Goal: Navigation & Orientation: Go to known website

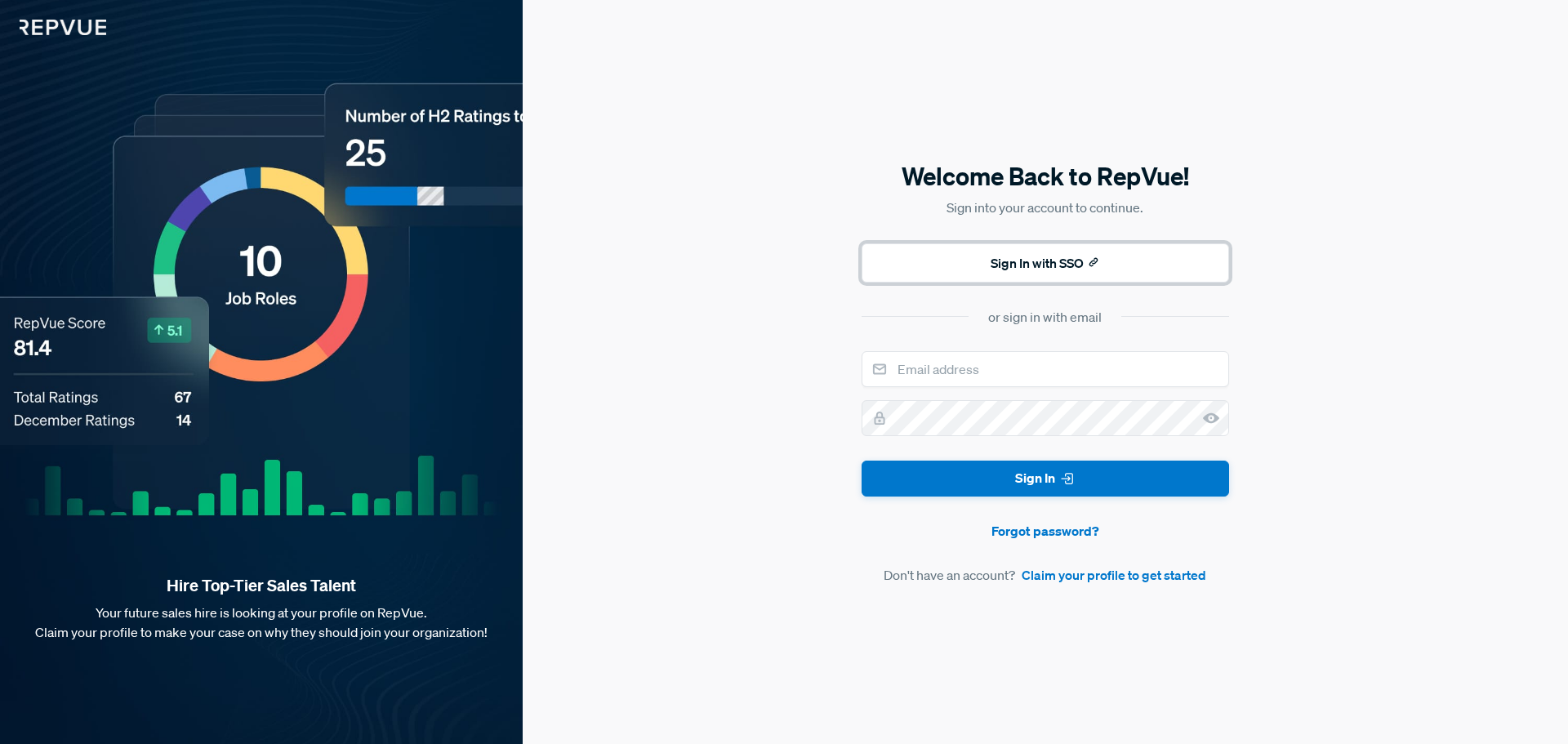
click at [1079, 266] on button "Sign In with SSO" at bounding box center [1045, 263] width 367 height 39
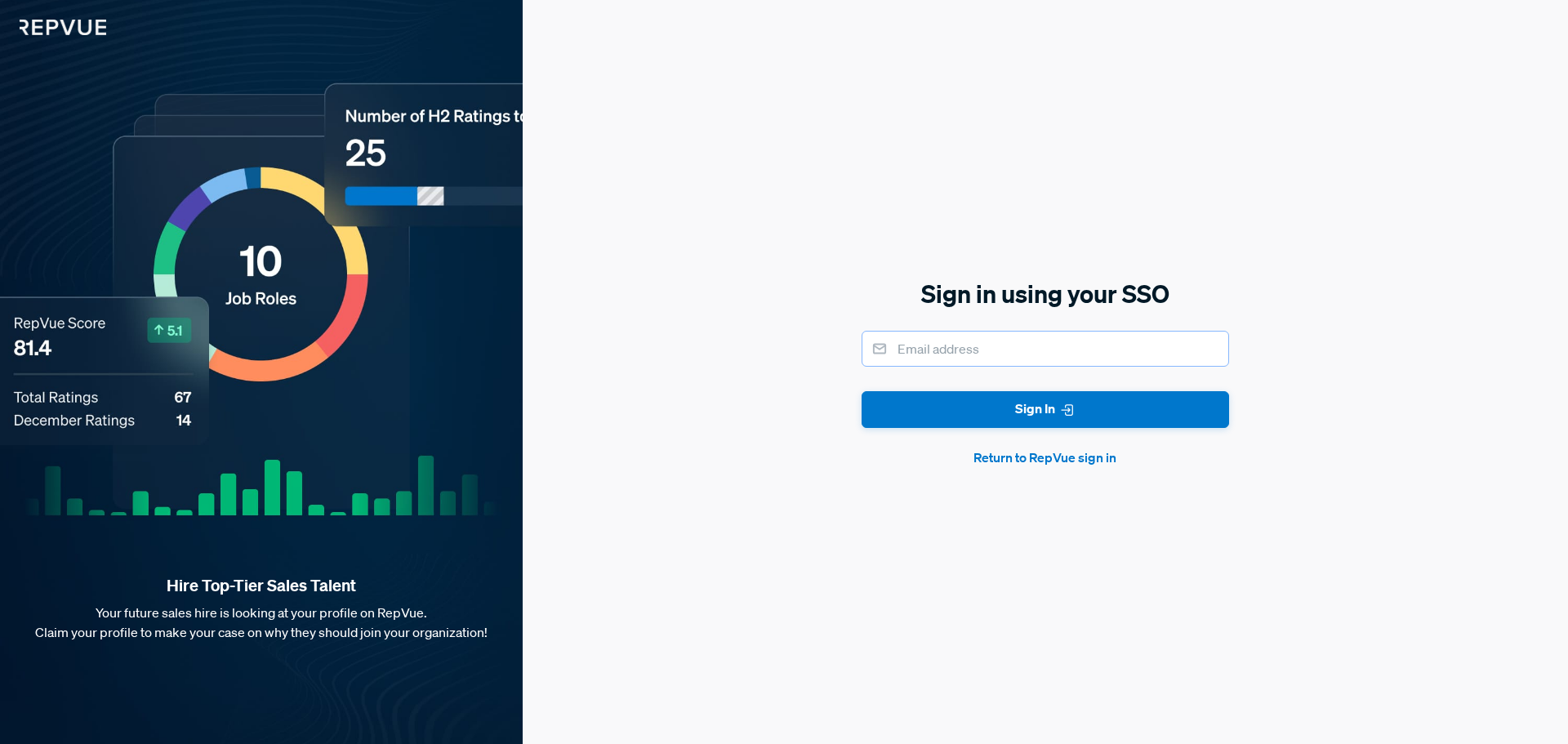
click at [1025, 344] on input "email" at bounding box center [1045, 348] width 367 height 35
click at [1026, 344] on input "email" at bounding box center [1045, 348] width 367 height 35
type input "[EMAIL_ADDRESS][DOMAIN_NAME]"
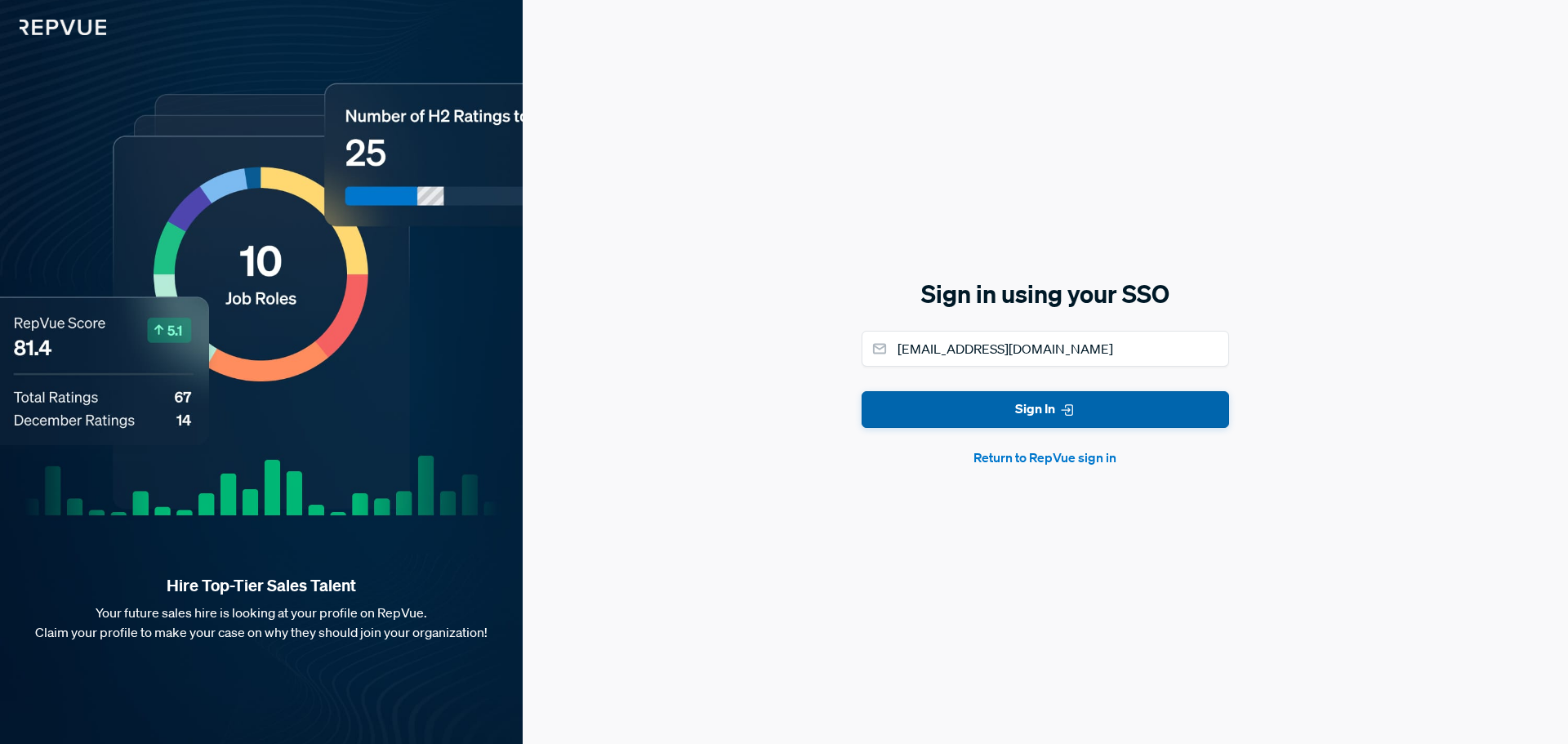
click at [1071, 397] on button "Sign In" at bounding box center [1045, 409] width 367 height 36
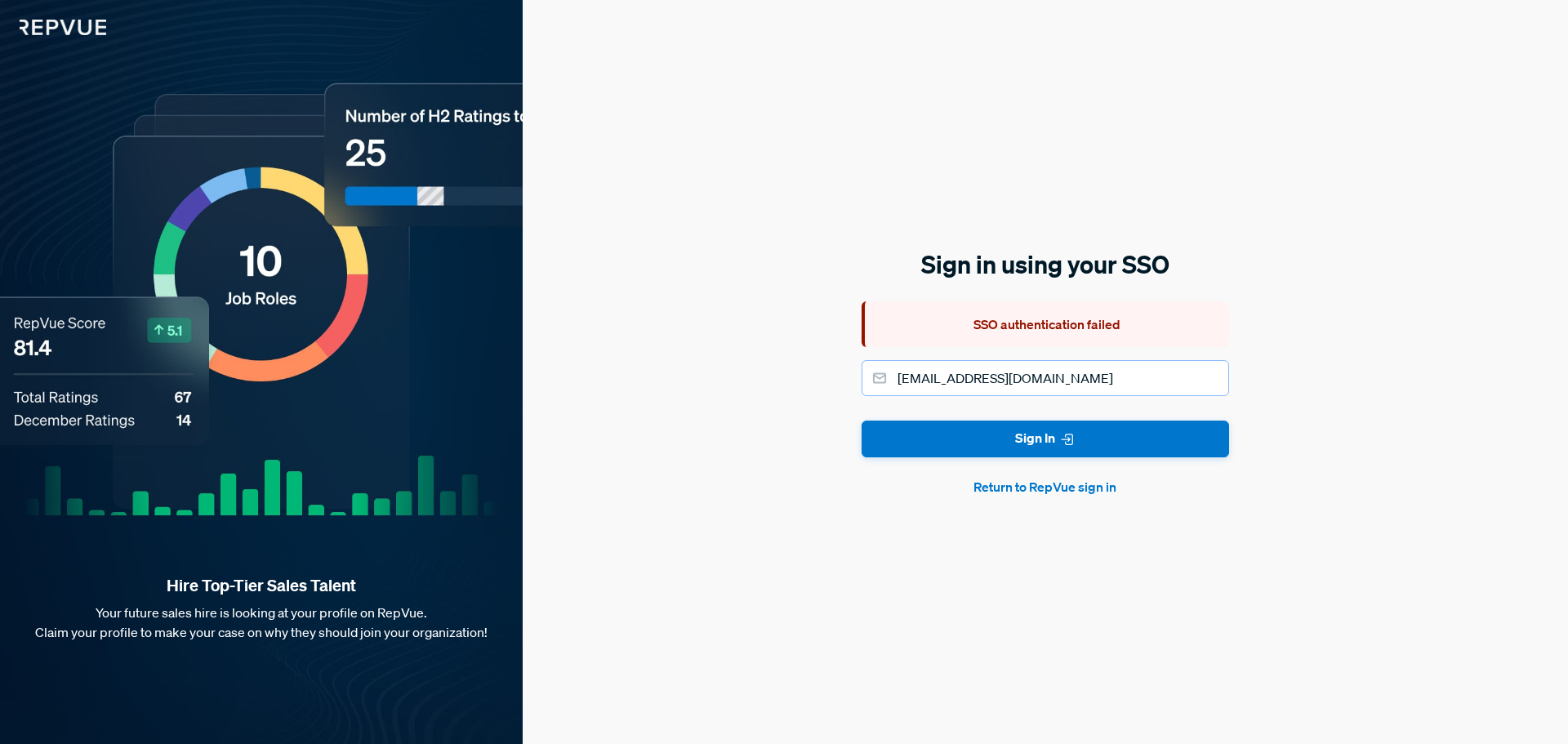
drag, startPoint x: 1095, startPoint y: 383, endPoint x: 834, endPoint y: 374, distance: 261.2
click at [835, 380] on div "Sign in using your SSO SSO authentication failed [EMAIL_ADDRESS][DOMAIN_NAME] S…" at bounding box center [1045, 372] width 1045 height 744
type input "[EMAIL_ADDRESS][DOMAIN_NAME]"
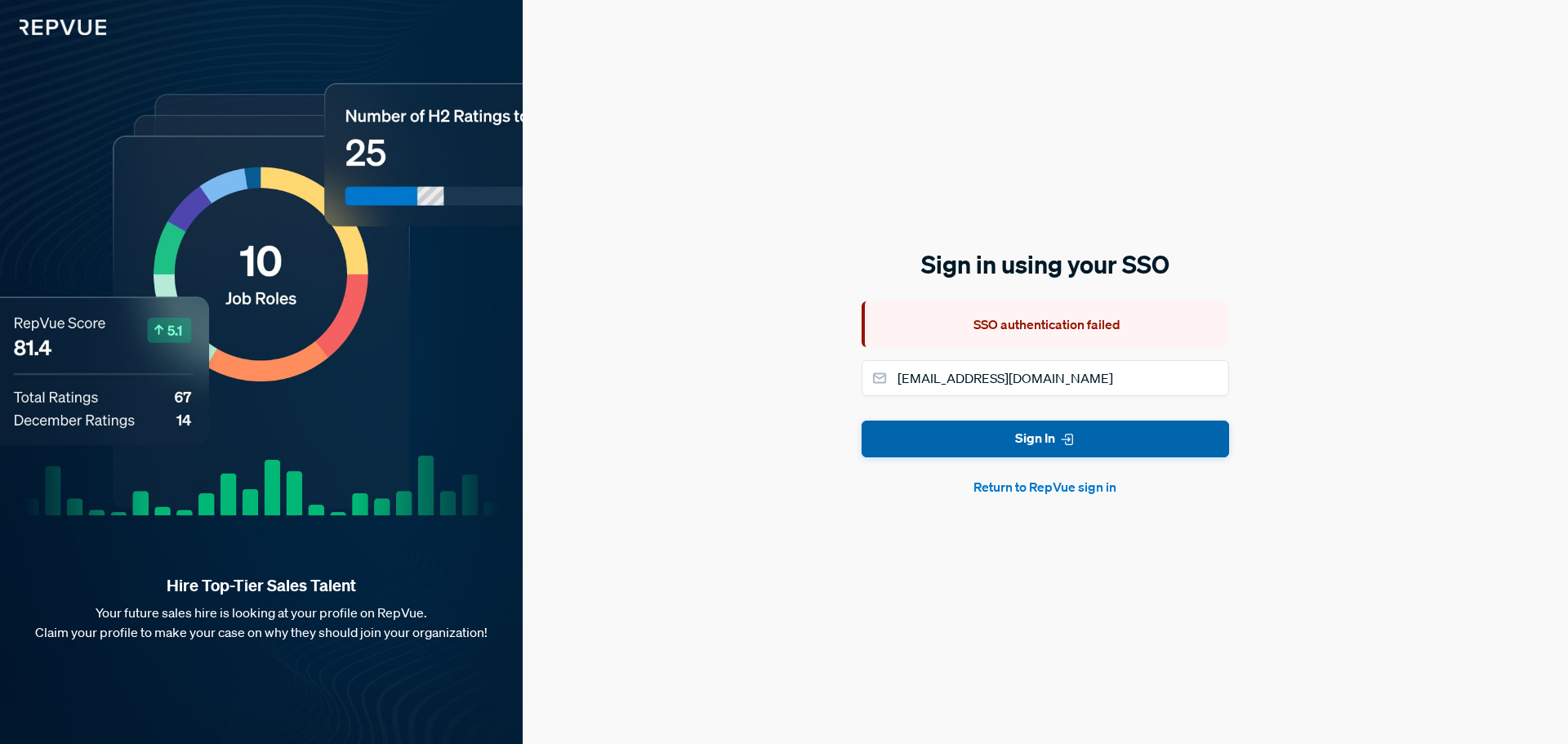
click at [1059, 439] on icon "submit" at bounding box center [1067, 439] width 16 height 16
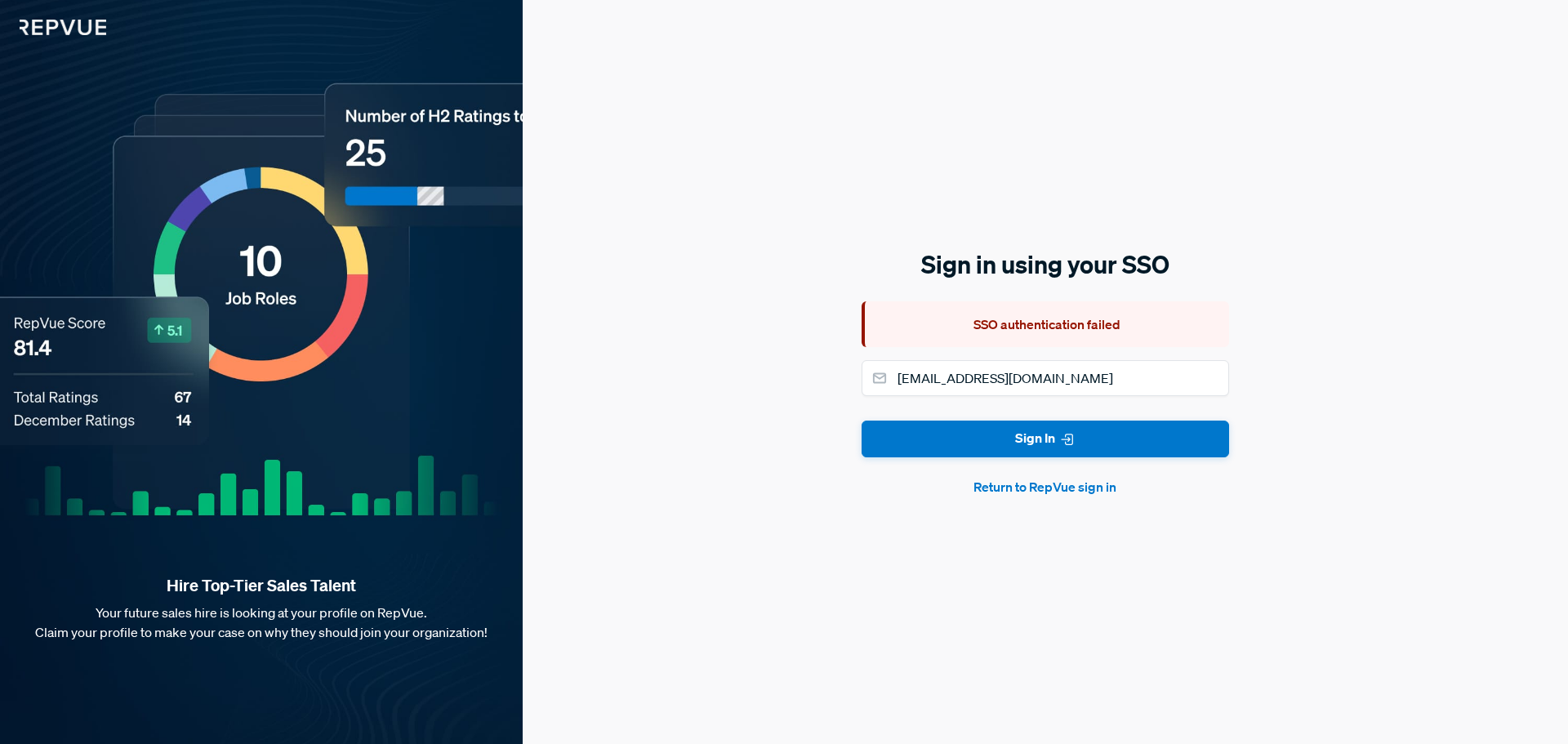
click at [1004, 488] on button "Return to RepVue sign in" at bounding box center [1045, 487] width 367 height 20
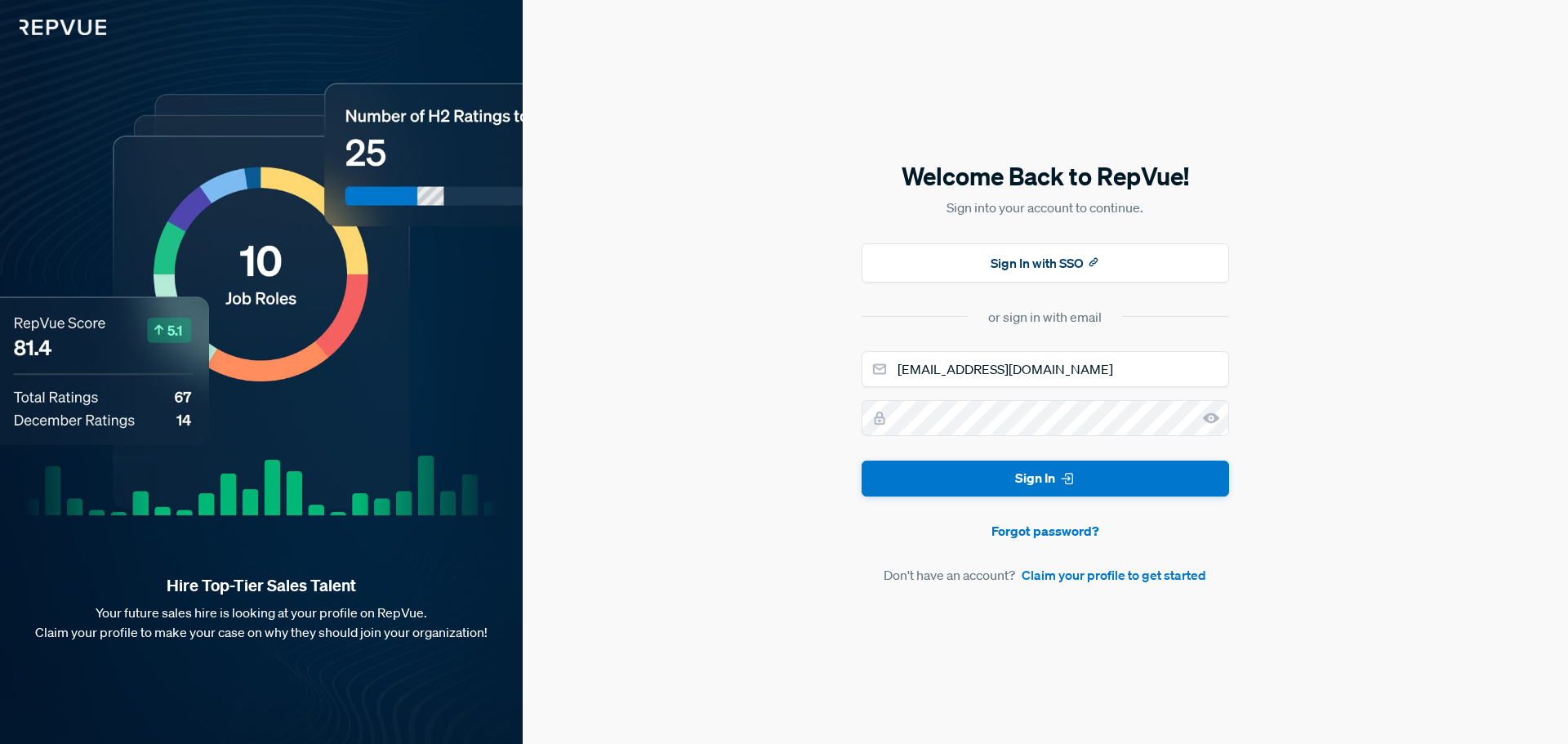
click at [1030, 436] on form "[EMAIL_ADDRESS][DOMAIN_NAME] Sign In Forgot password? Don't have an account? Cl…" at bounding box center [1045, 468] width 367 height 235
click at [861, 460] on button "Sign In" at bounding box center [1045, 478] width 367 height 36
